Goal: Information Seeking & Learning: Learn about a topic

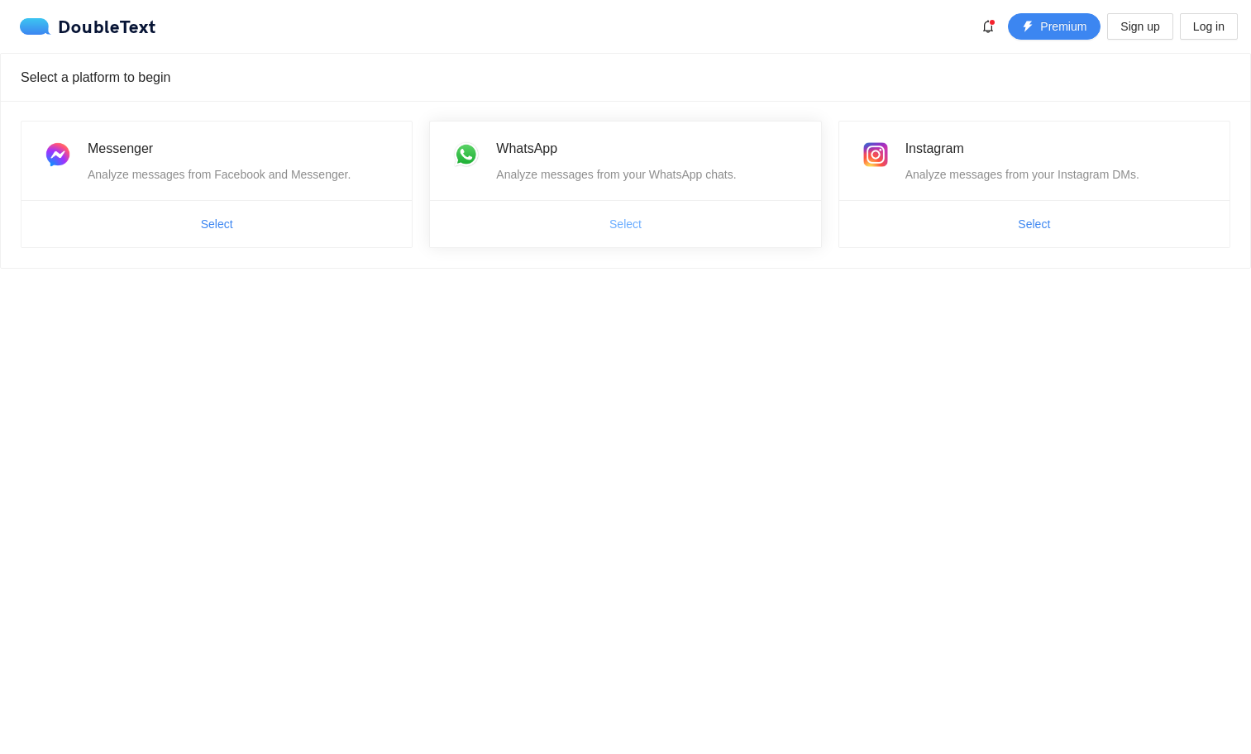
click at [626, 230] on span "Select" at bounding box center [625, 224] width 32 height 18
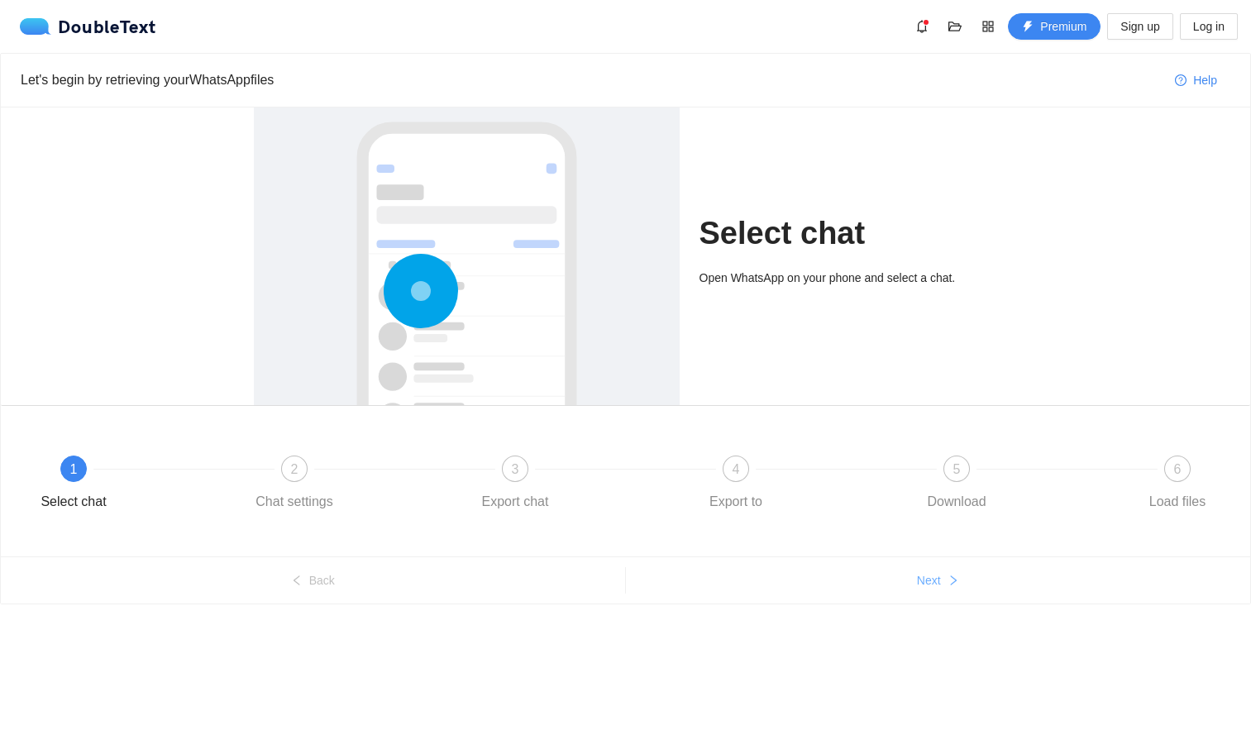
click at [932, 574] on span "Next" at bounding box center [929, 580] width 24 height 18
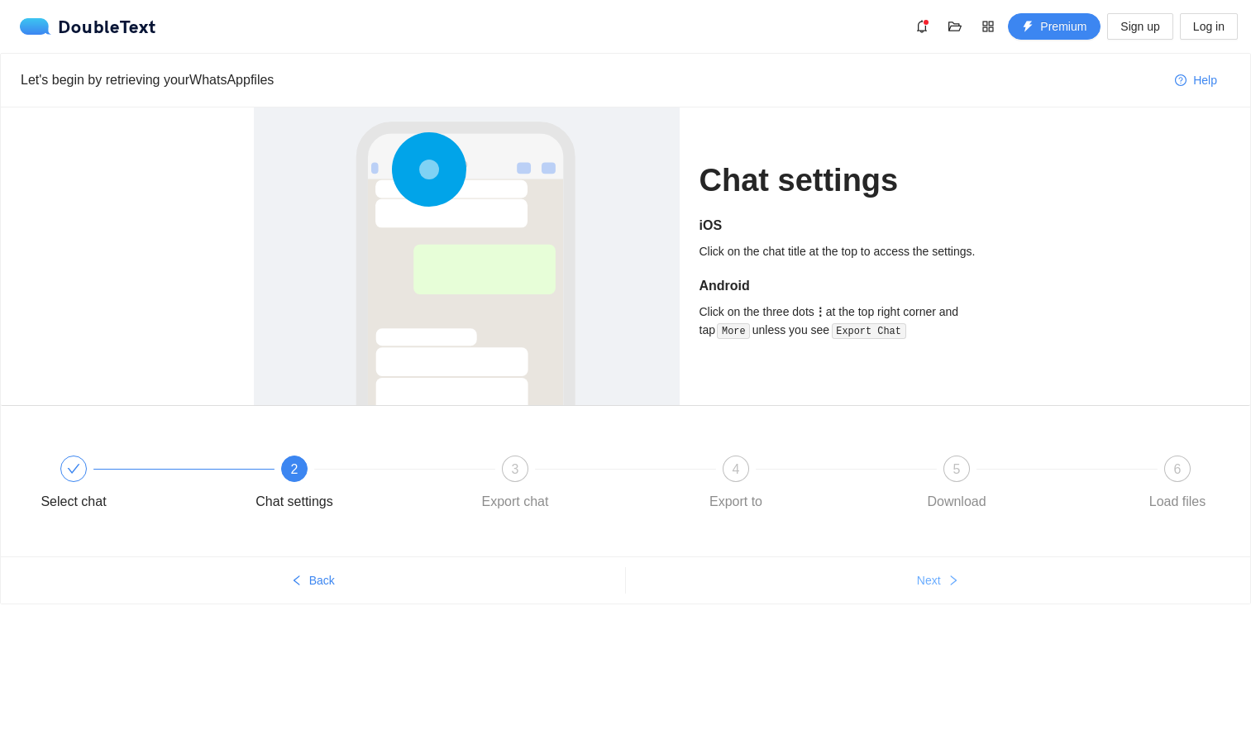
click at [934, 580] on span "Next" at bounding box center [929, 580] width 24 height 18
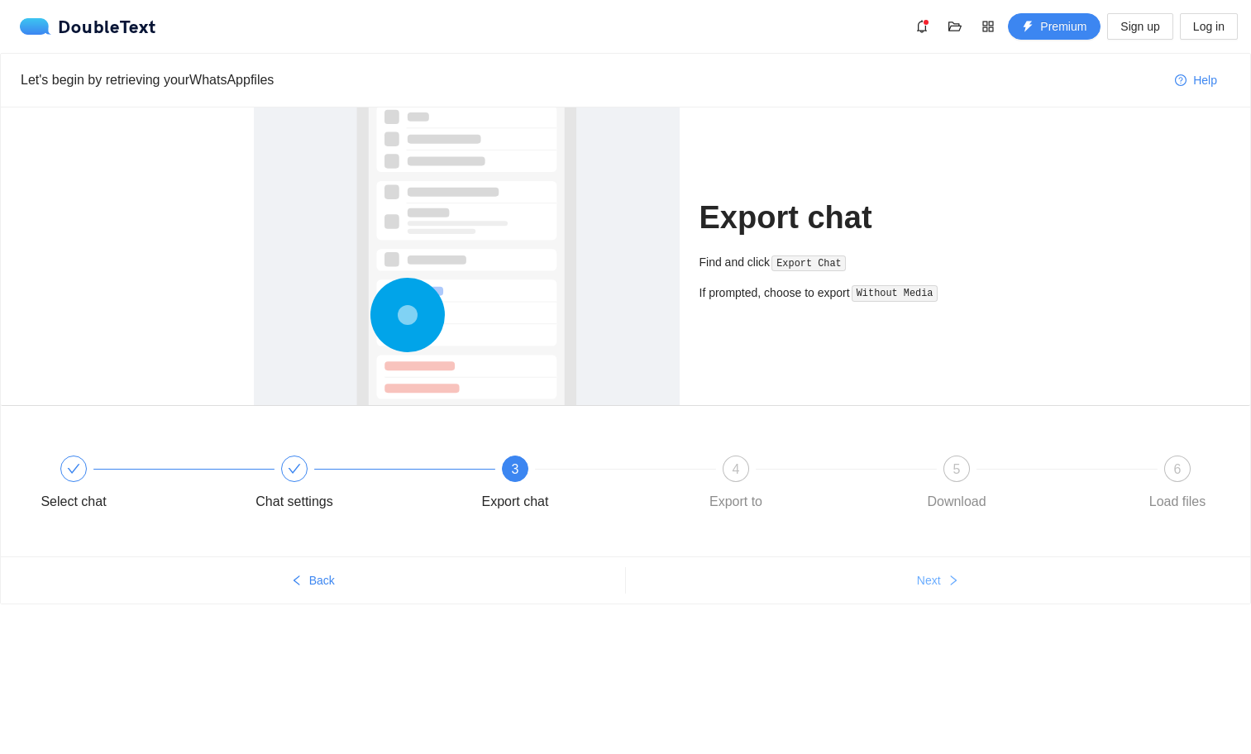
click at [934, 580] on span "Next" at bounding box center [929, 580] width 24 height 18
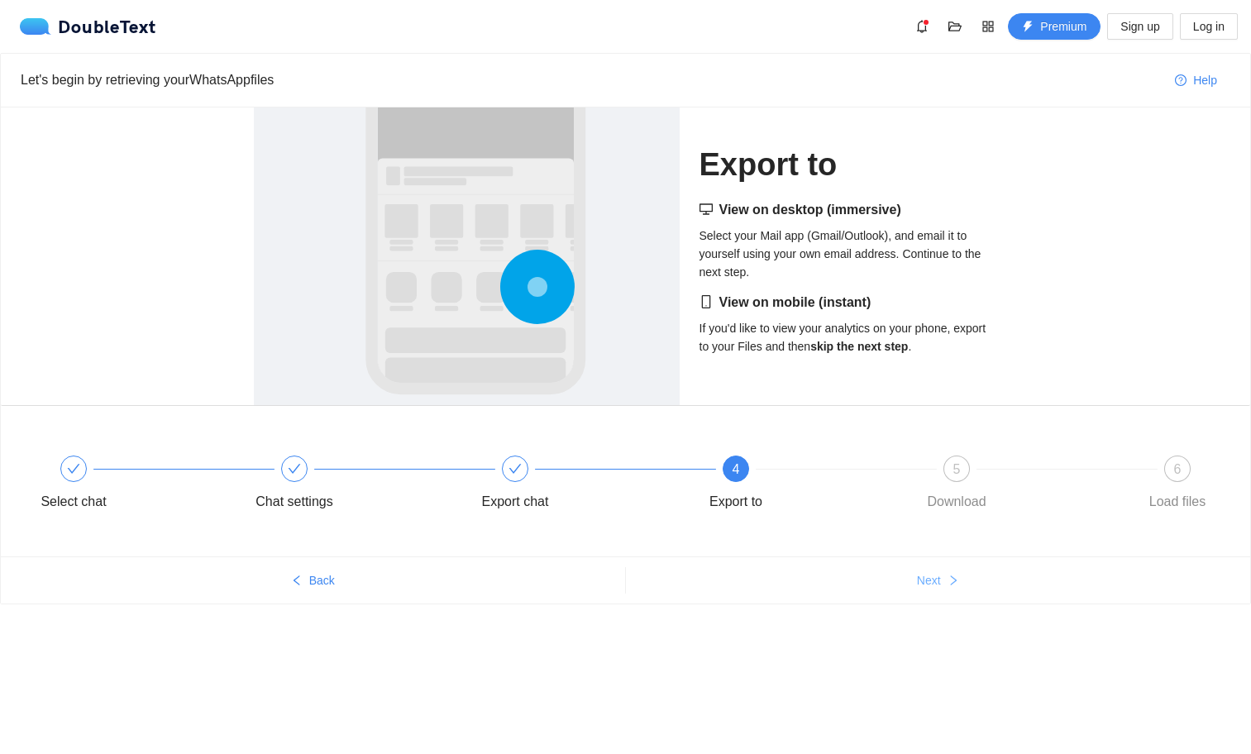
click at [934, 580] on span "Next" at bounding box center [929, 580] width 24 height 18
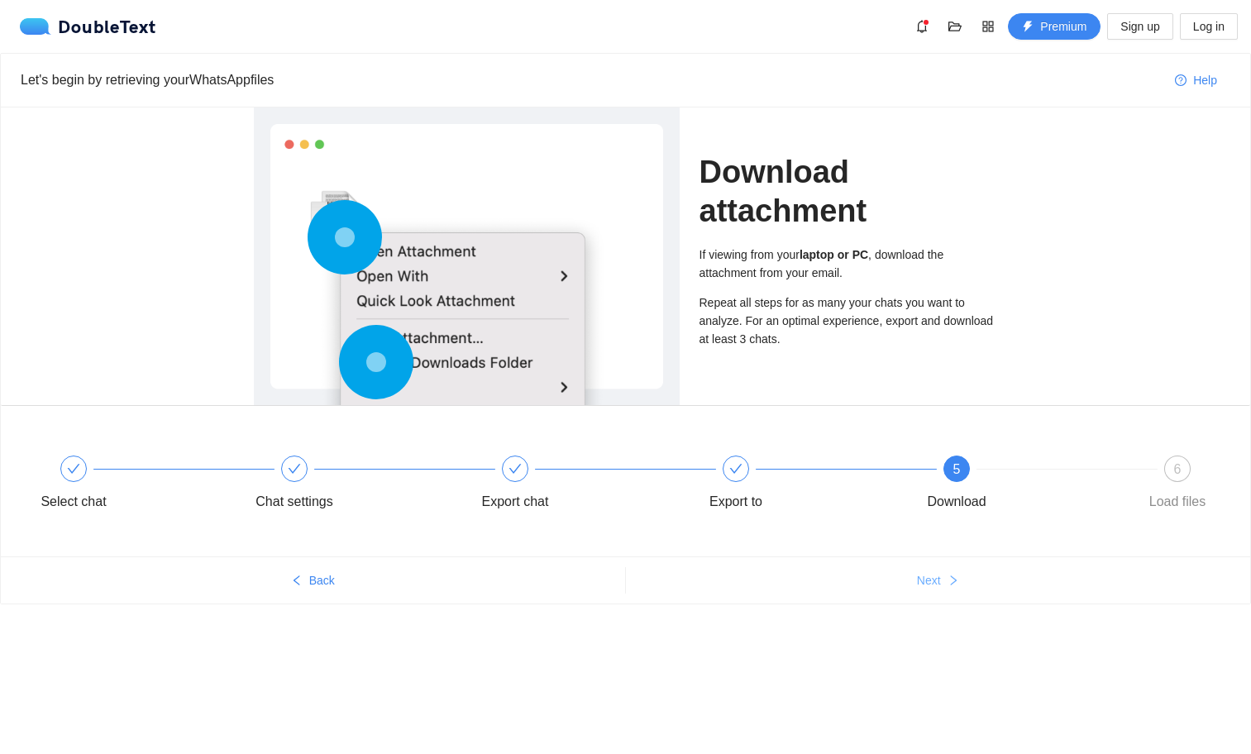
click at [934, 580] on span "Next" at bounding box center [929, 580] width 24 height 18
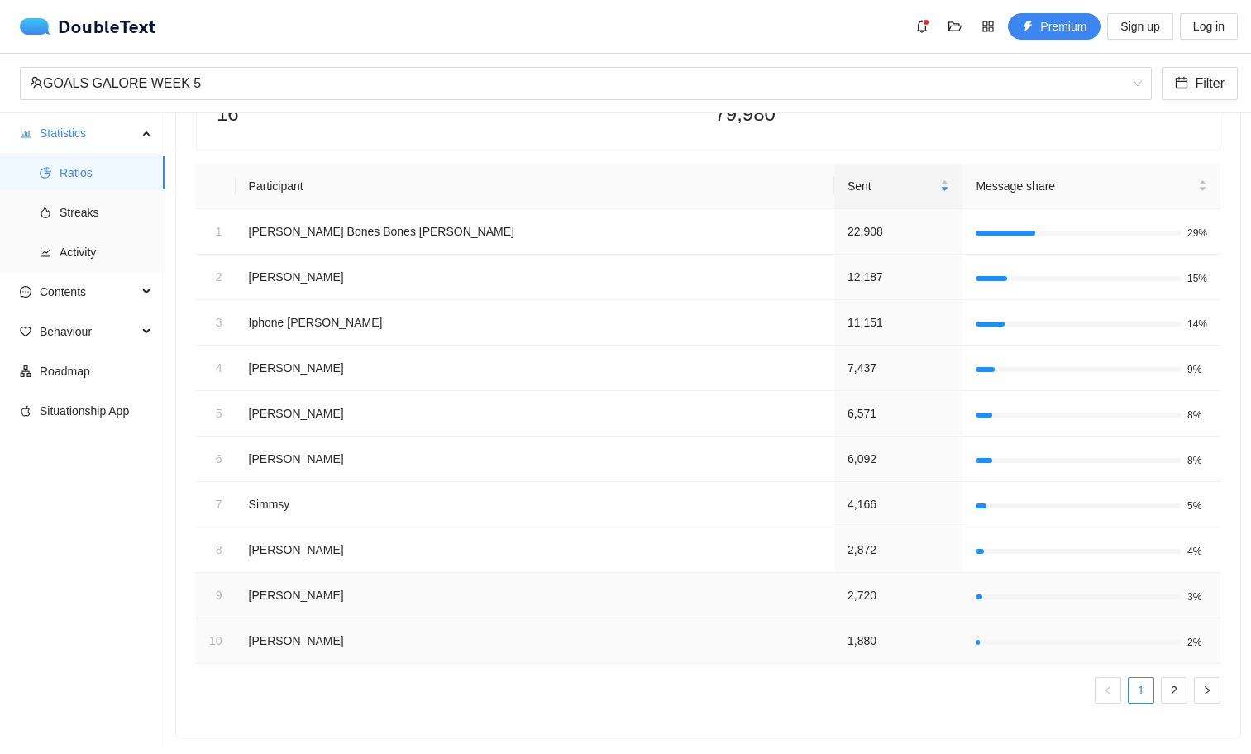
scroll to position [152, 0]
click at [1162, 678] on link "2" at bounding box center [1174, 690] width 25 height 25
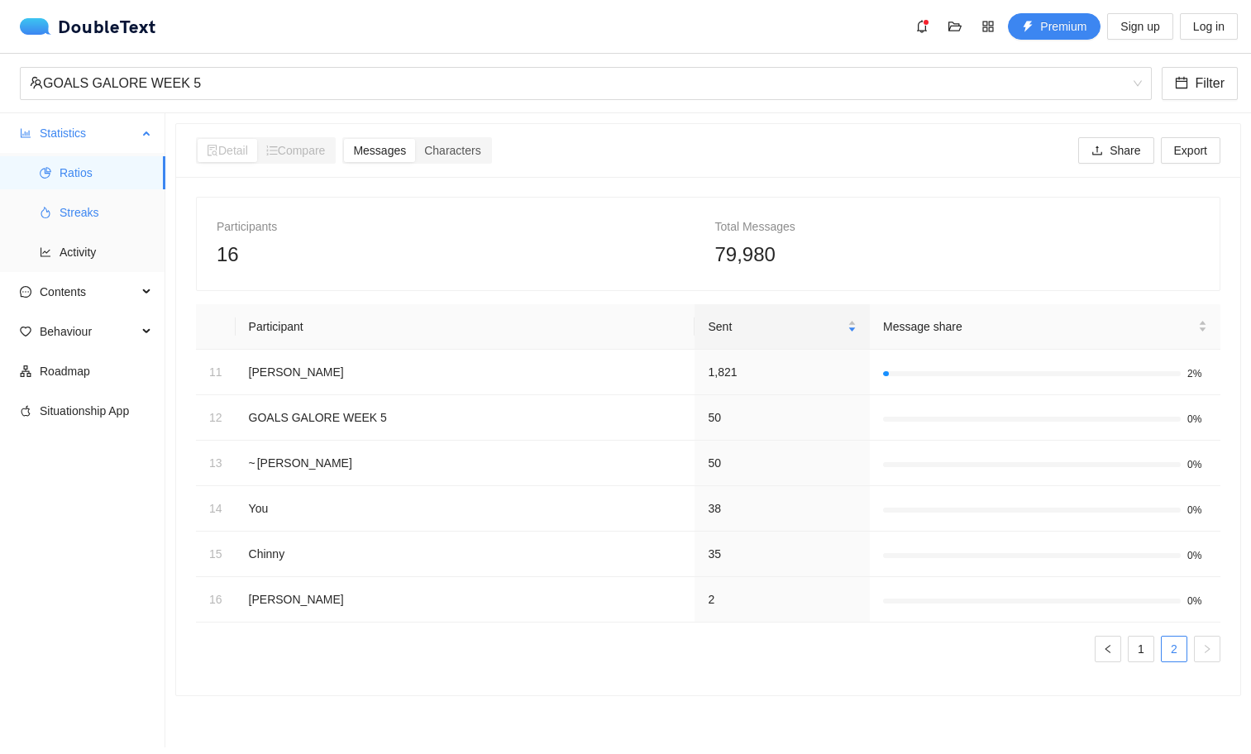
click at [103, 217] on span "Streaks" at bounding box center [106, 212] width 93 height 33
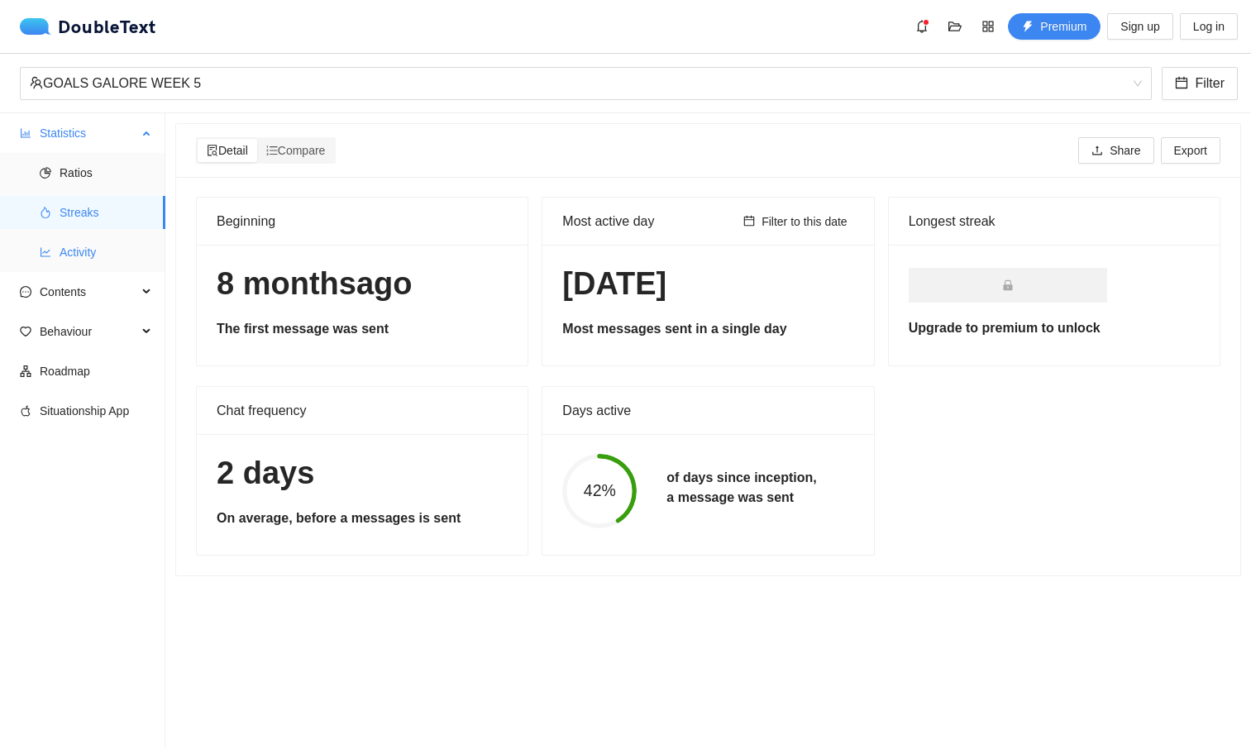
click at [98, 254] on span "Activity" at bounding box center [106, 252] width 93 height 33
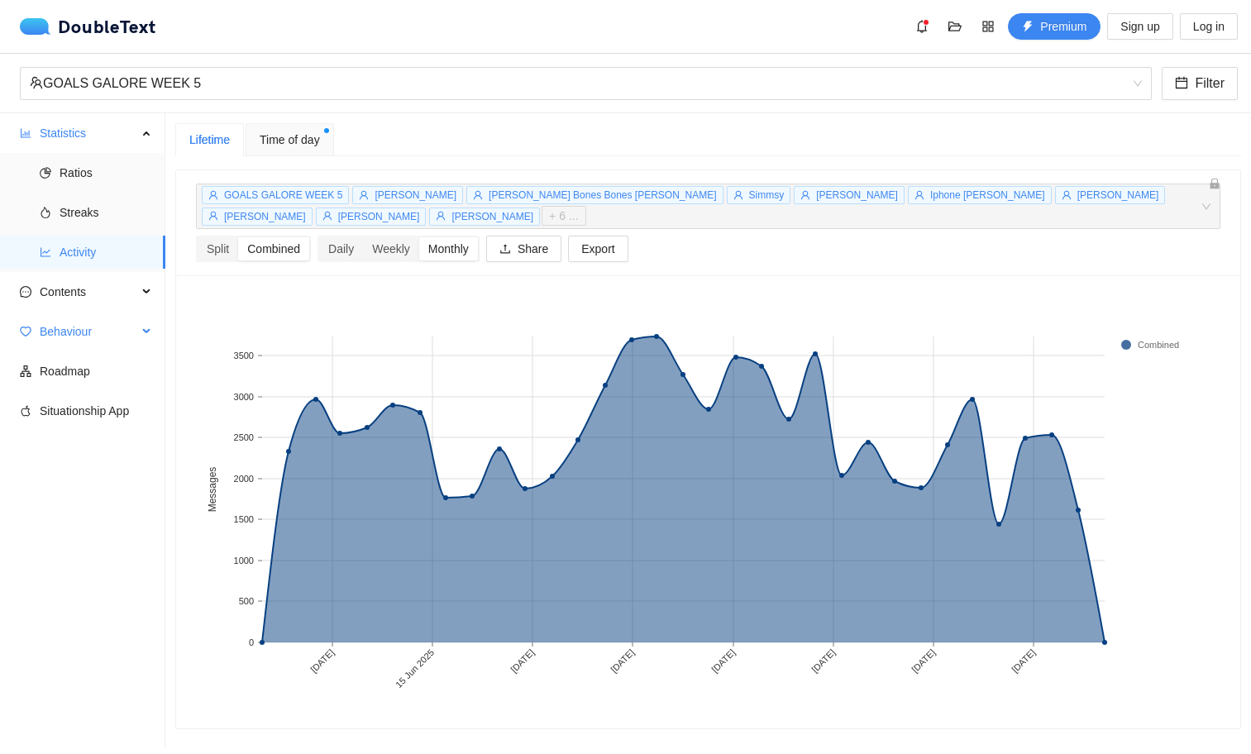
click at [81, 330] on span "Behaviour" at bounding box center [89, 331] width 98 height 33
click at [90, 298] on span "Contents" at bounding box center [89, 291] width 98 height 33
click at [98, 495] on span "Interactions" at bounding box center [106, 490] width 93 height 33
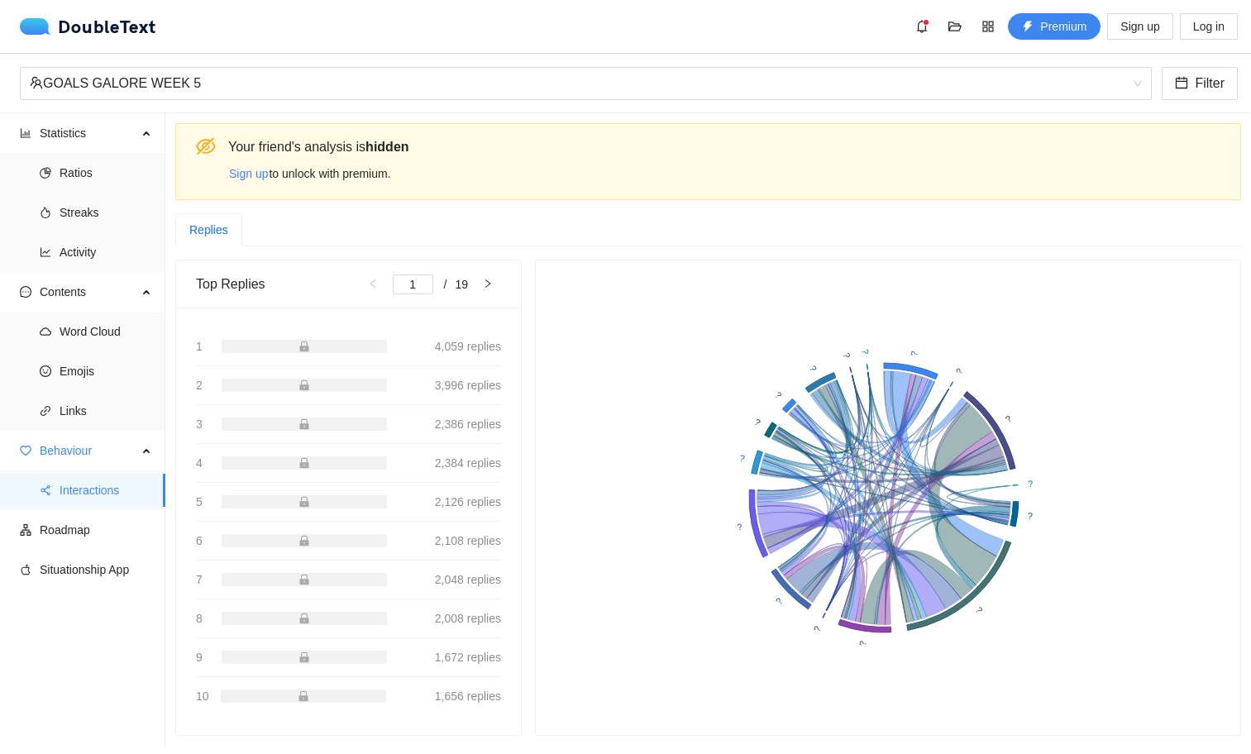
scroll to position [11, 0]
click at [93, 450] on span "Behaviour" at bounding box center [89, 450] width 98 height 33
click at [104, 368] on span "Emojis" at bounding box center [106, 371] width 93 height 33
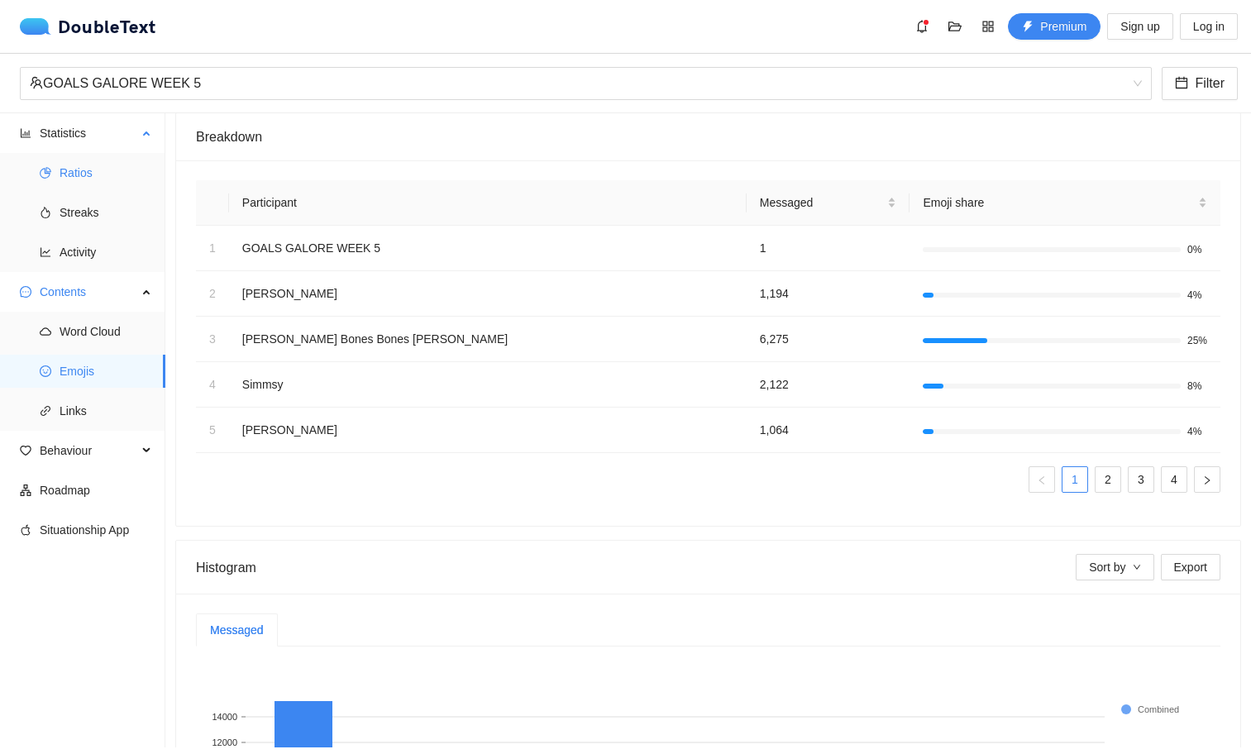
click at [103, 174] on span "Ratios" at bounding box center [106, 172] width 93 height 33
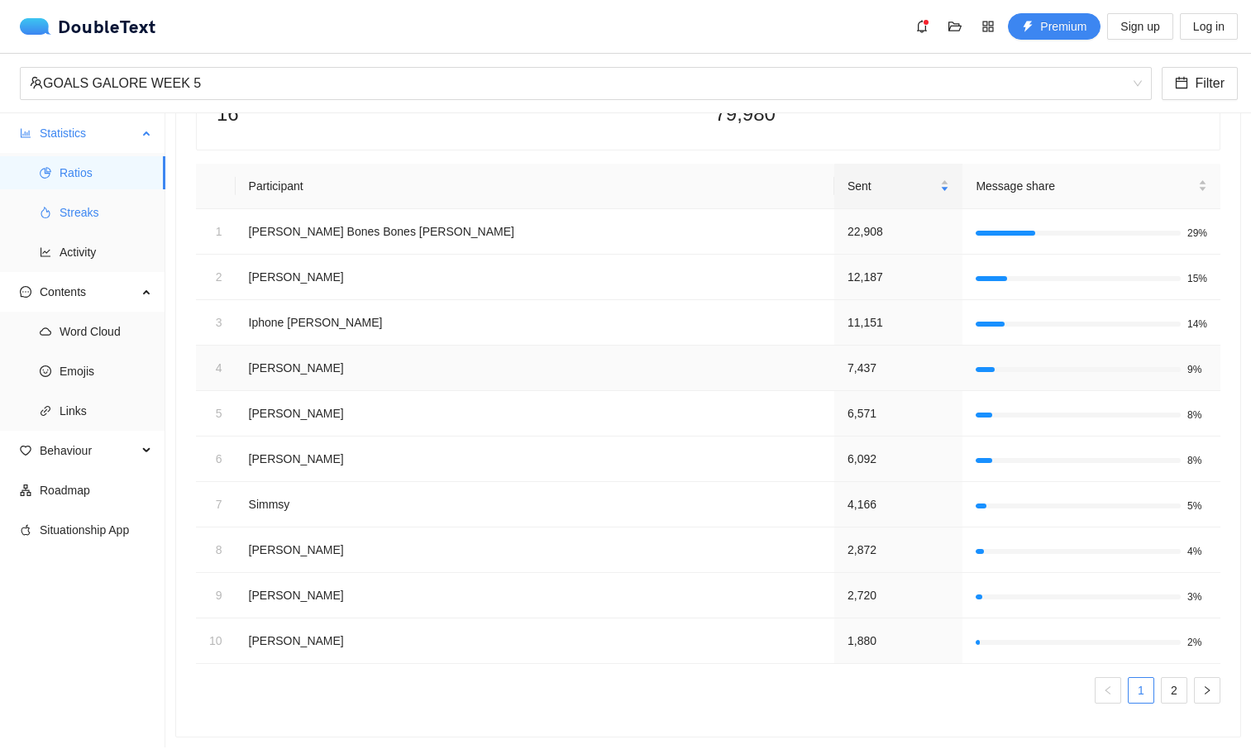
scroll to position [152, 0]
click at [99, 134] on span "Statistics" at bounding box center [89, 133] width 98 height 33
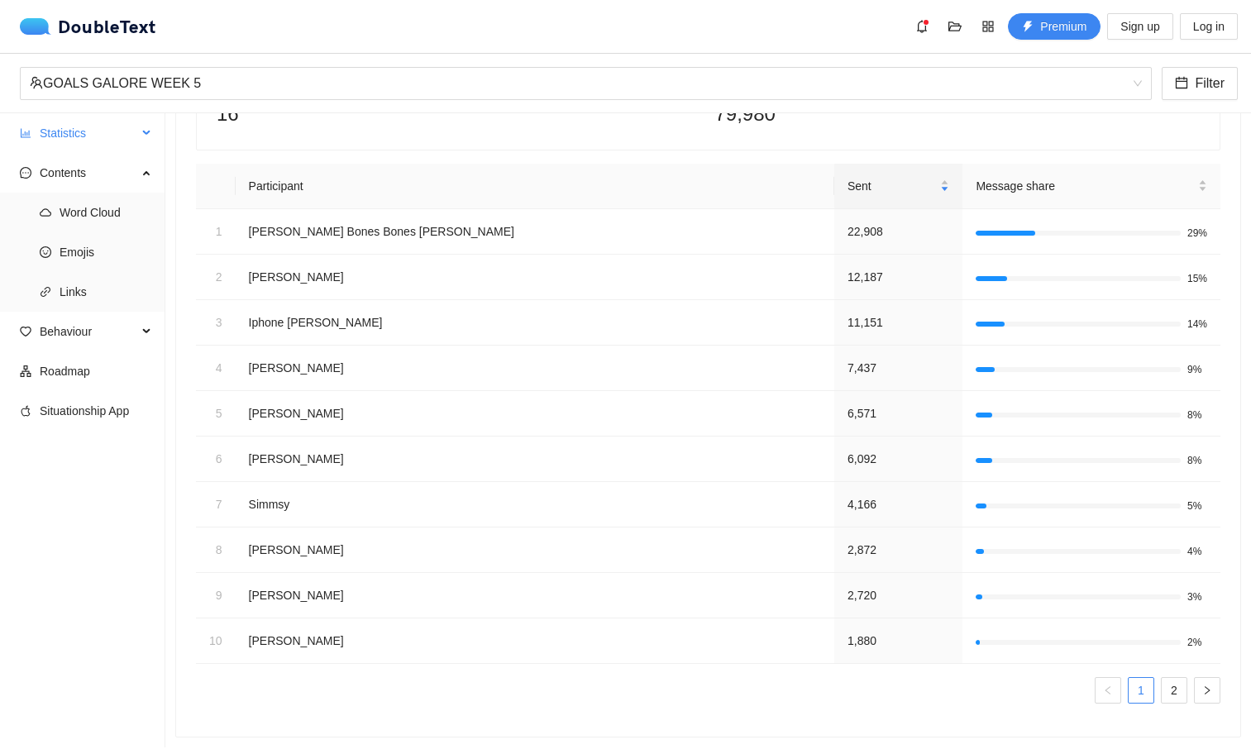
click at [99, 134] on span "Statistics" at bounding box center [89, 133] width 98 height 33
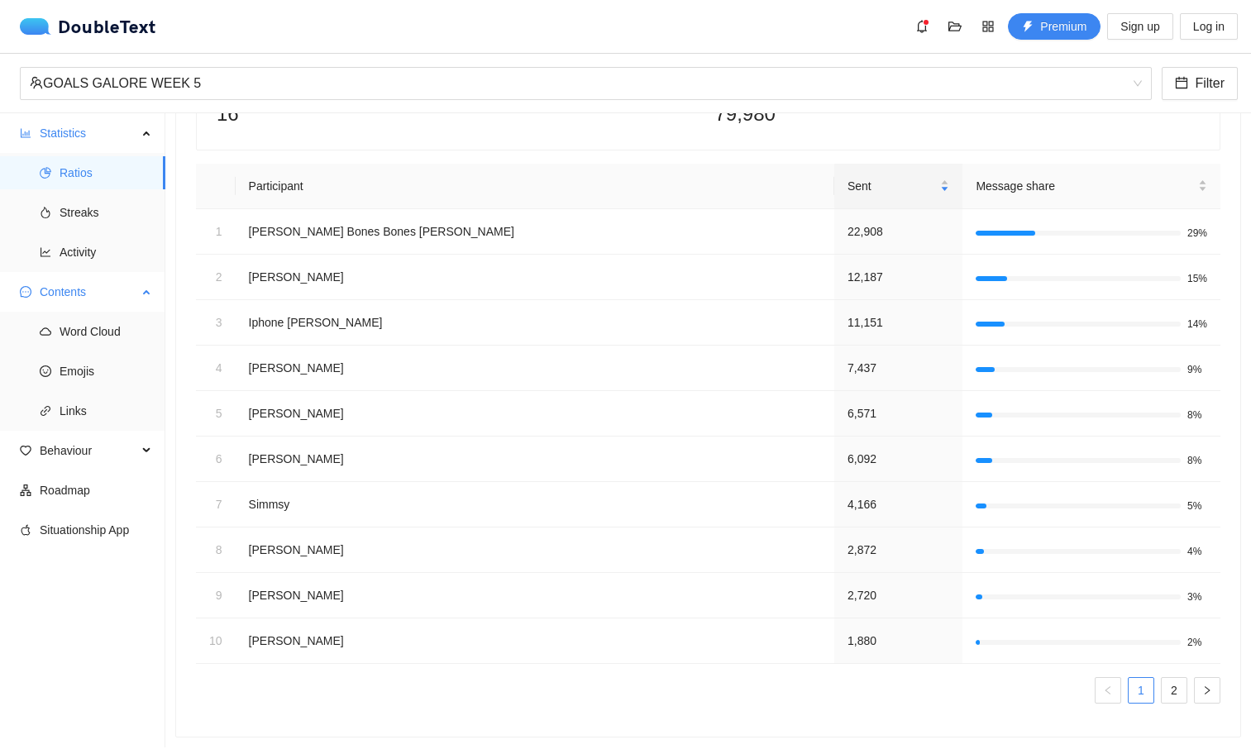
click at [94, 298] on span "Contents" at bounding box center [89, 291] width 98 height 33
click at [88, 250] on span "Activity" at bounding box center [106, 252] width 93 height 33
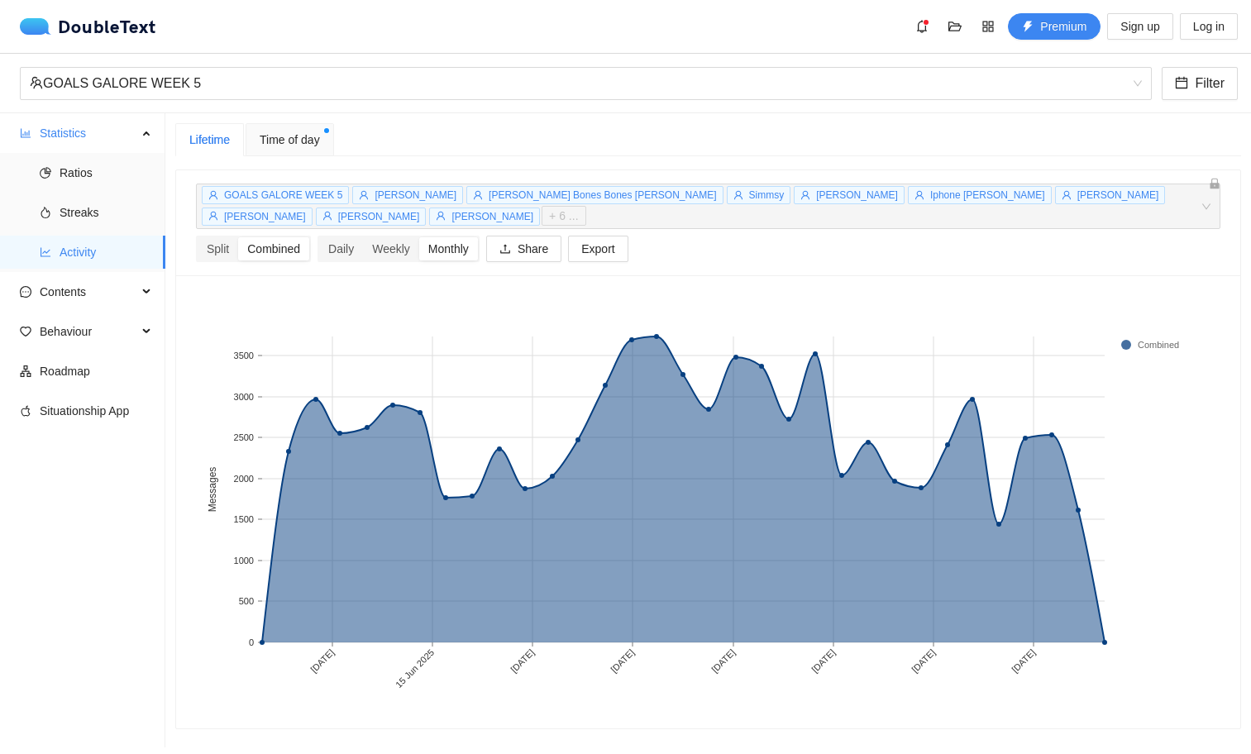
click at [390, 198] on span "[PERSON_NAME]" at bounding box center [416, 195] width 82 height 12
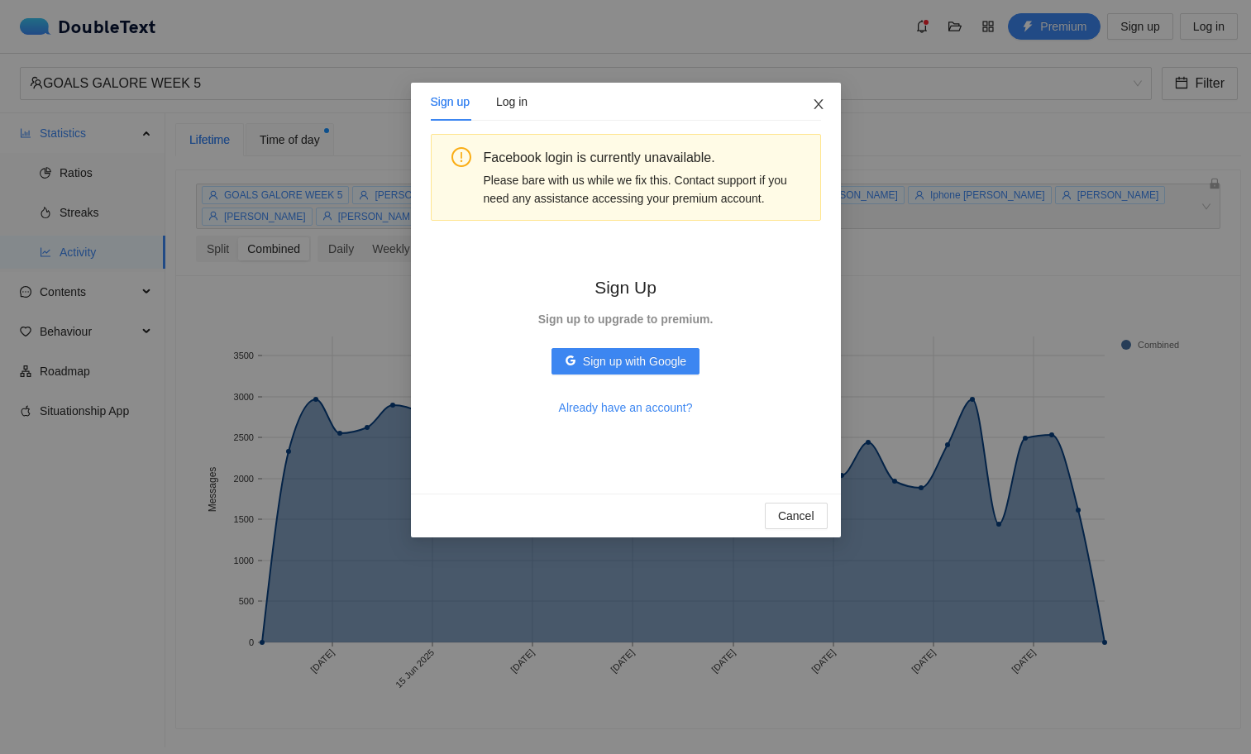
click at [813, 108] on icon "close" at bounding box center [818, 104] width 13 height 13
